Goal: Task Accomplishment & Management: Manage account settings

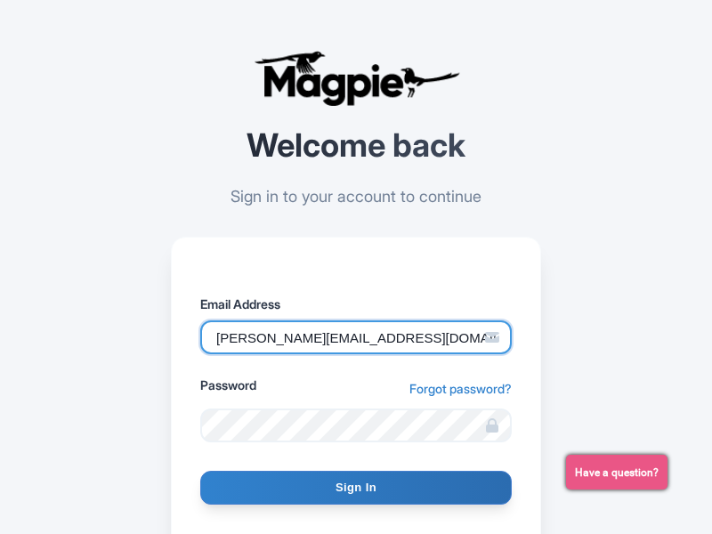
type input "[PERSON_NAME][EMAIL_ADDRESS][DOMAIN_NAME]"
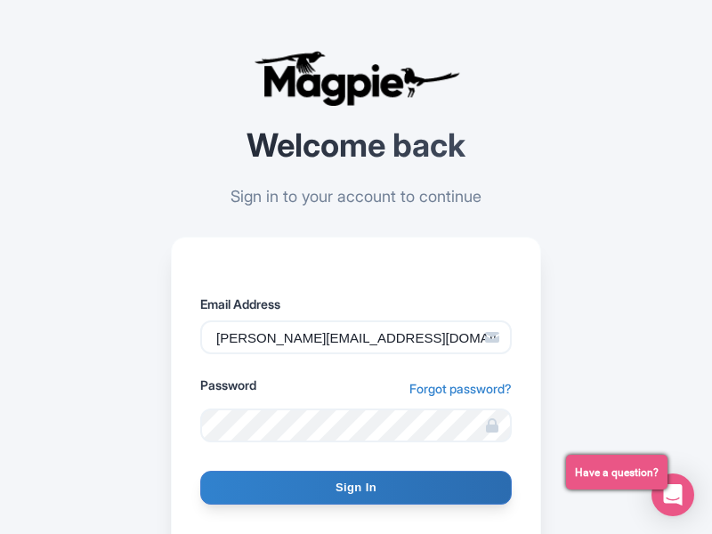
click at [356, 488] on input "Sign In" at bounding box center [356, 488] width 312 height 34
type input "Signing in..."
